Goal: Task Accomplishment & Management: Manage account settings

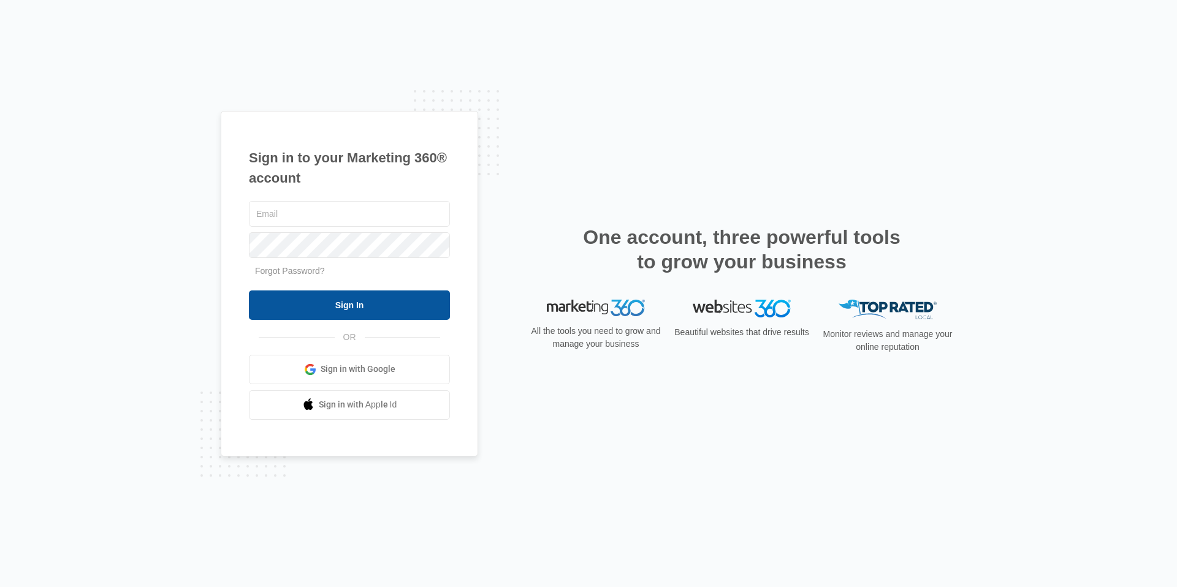
type input "[PERSON_NAME][EMAIL_ADDRESS][PERSON_NAME][DOMAIN_NAME]"
click at [324, 301] on input "Sign In" at bounding box center [349, 305] width 201 height 29
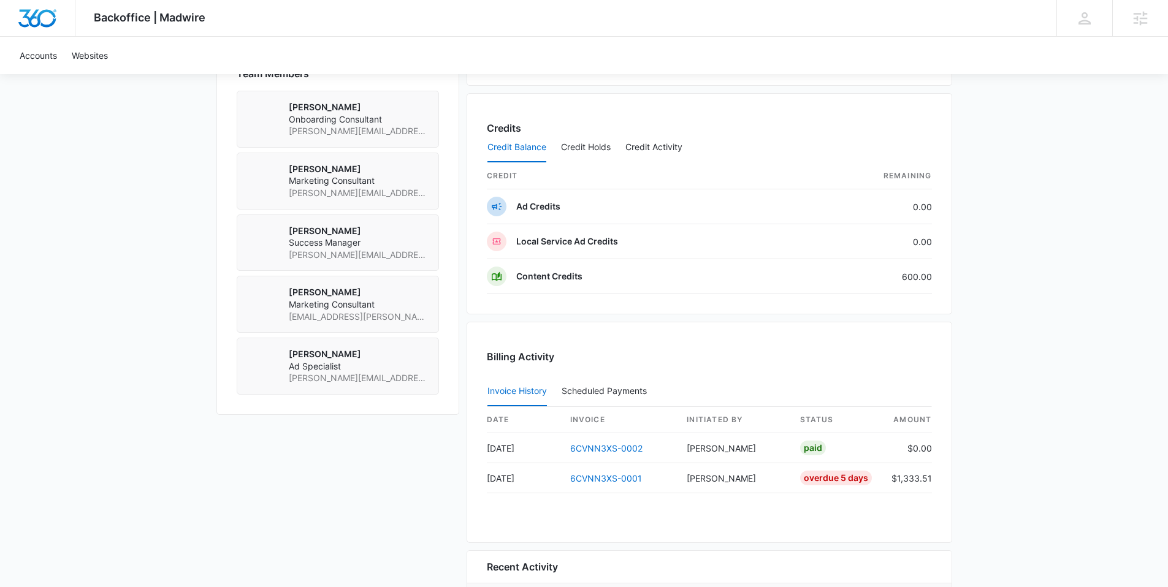
scroll to position [778, 0]
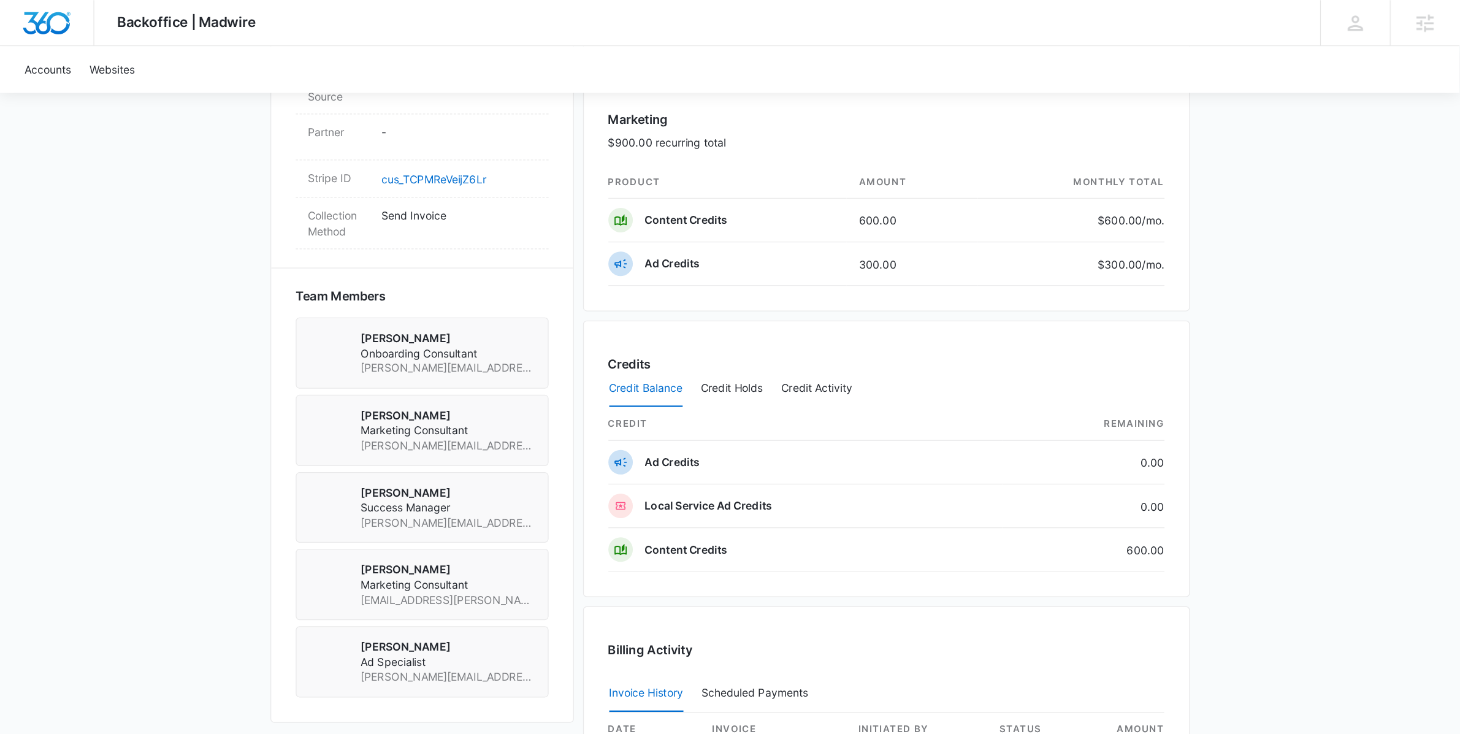
scroll to position [730, 0]
click at [993, 272] on div "Backoffice | Madwire Apps Settings Tyler Brungardt Tyler.Brungardt@madwire.com …" at bounding box center [584, 65] width 1168 height 1591
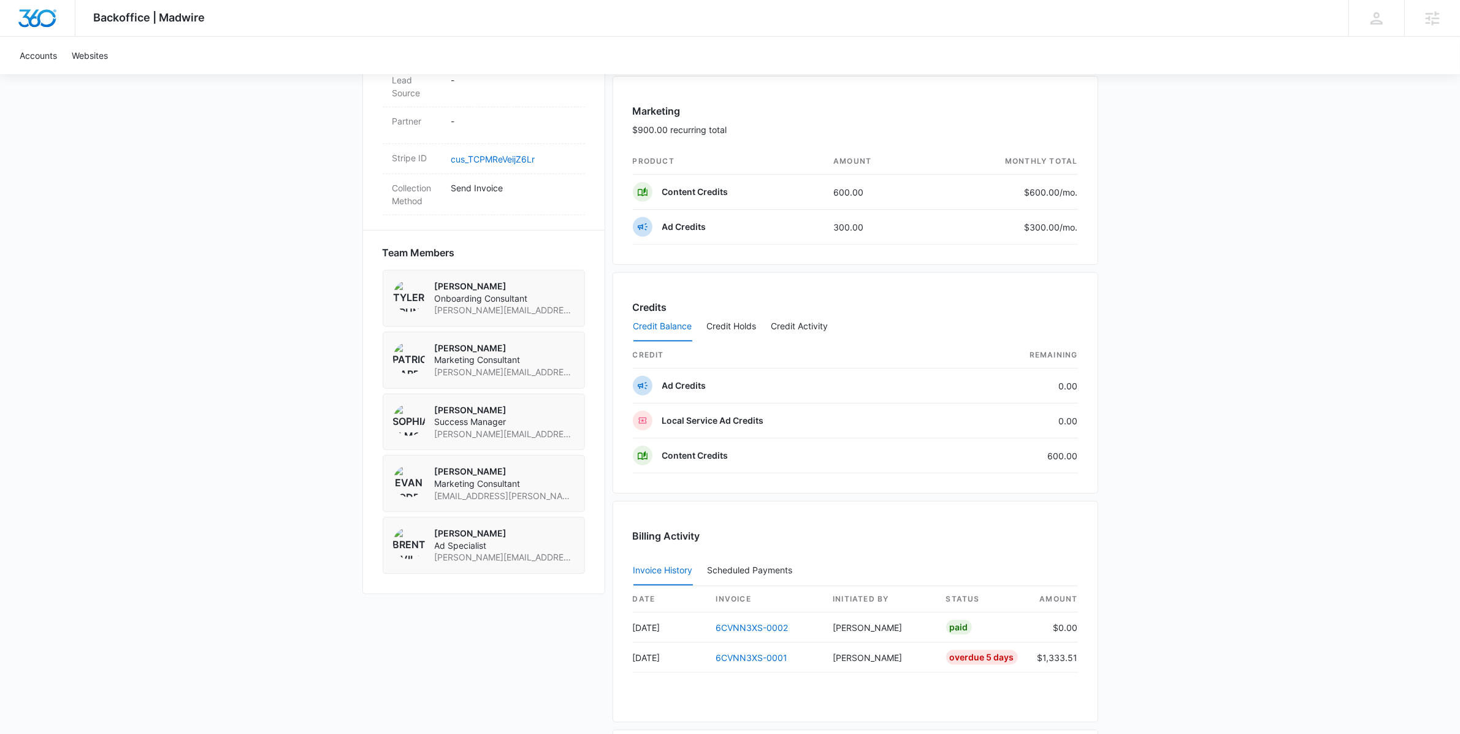
scroll to position [710, 0]
